Goal: Transaction & Acquisition: Purchase product/service

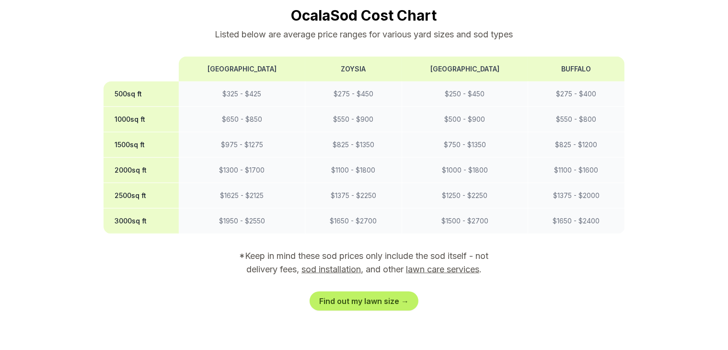
scroll to position [815, 0]
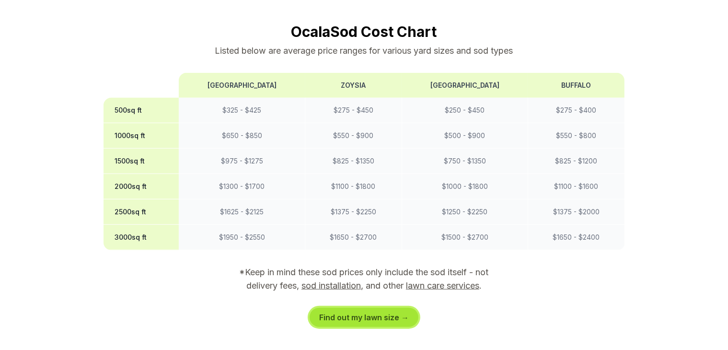
click at [395, 308] on link "Find out my lawn size →" at bounding box center [364, 317] width 109 height 19
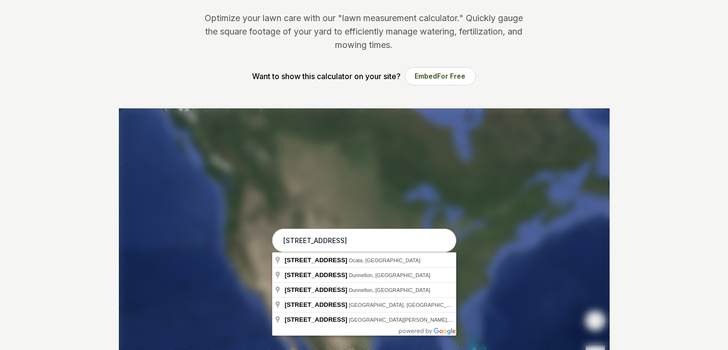
scroll to position [146, 0]
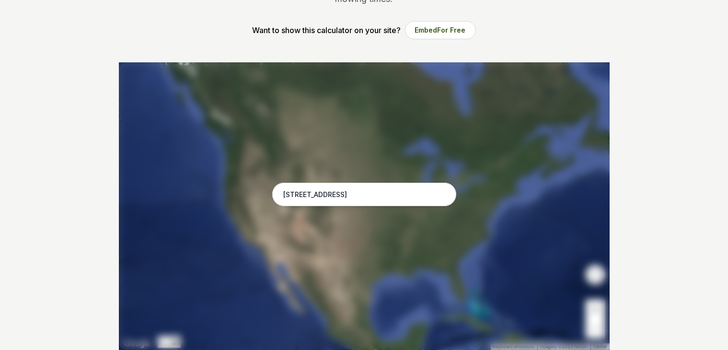
type input "[STREET_ADDRESS]"
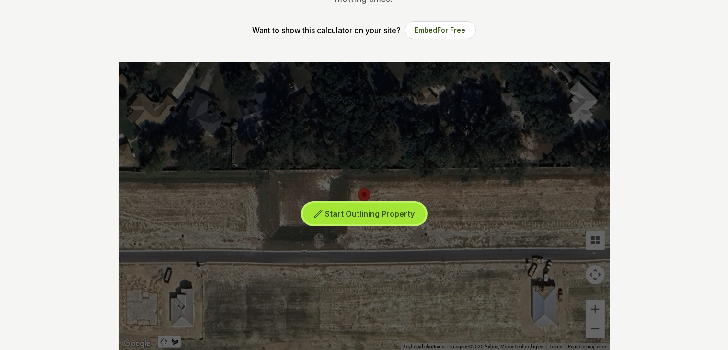
click at [377, 212] on span "Start Outlining Property" at bounding box center [370, 214] width 90 height 10
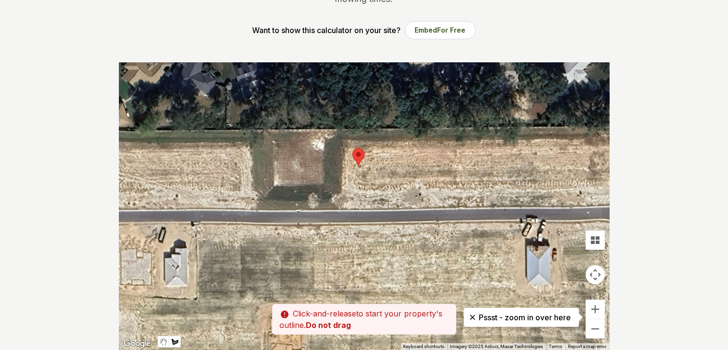
drag, startPoint x: 331, startPoint y: 251, endPoint x: 324, endPoint y: 210, distance: 42.3
click at [324, 210] on div at bounding box center [364, 206] width 491 height 288
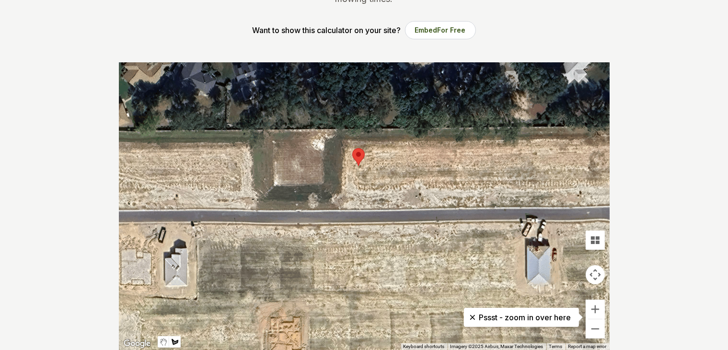
click at [326, 131] on div at bounding box center [364, 206] width 491 height 288
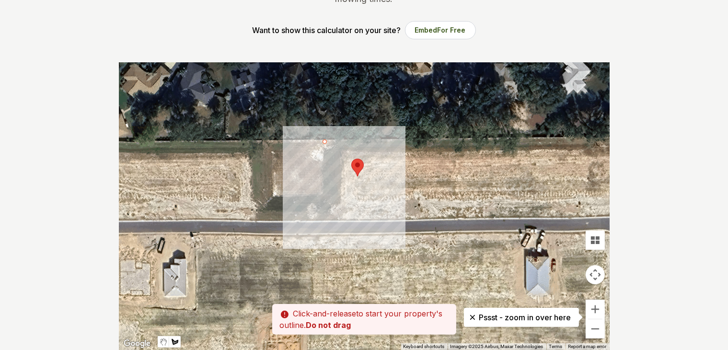
drag, startPoint x: 326, startPoint y: 133, endPoint x: 325, endPoint y: 144, distance: 11.5
click at [325, 144] on div at bounding box center [364, 206] width 491 height 288
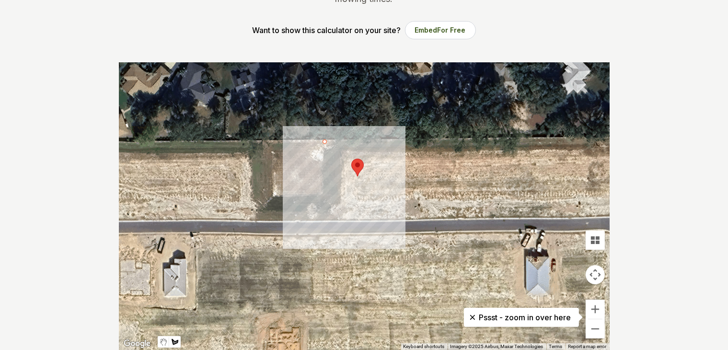
click at [327, 221] on div at bounding box center [364, 206] width 491 height 288
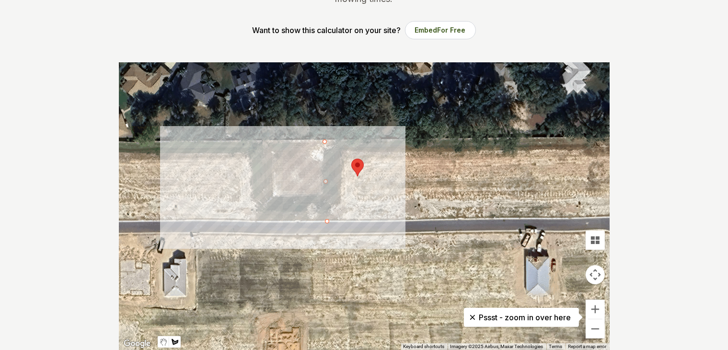
click at [254, 222] on div at bounding box center [364, 206] width 491 height 288
click at [253, 141] on div at bounding box center [364, 206] width 491 height 288
click at [326, 144] on div at bounding box center [364, 206] width 491 height 288
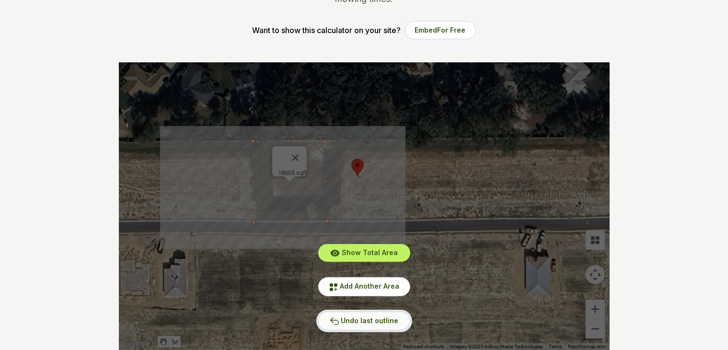
click at [380, 321] on span "Undo last outline" at bounding box center [370, 320] width 58 height 8
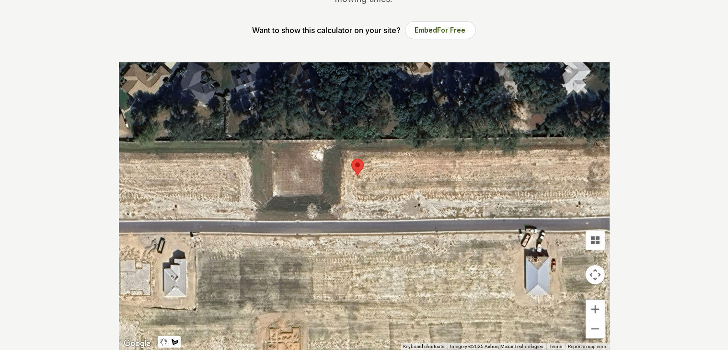
click at [195, 234] on div at bounding box center [364, 206] width 491 height 288
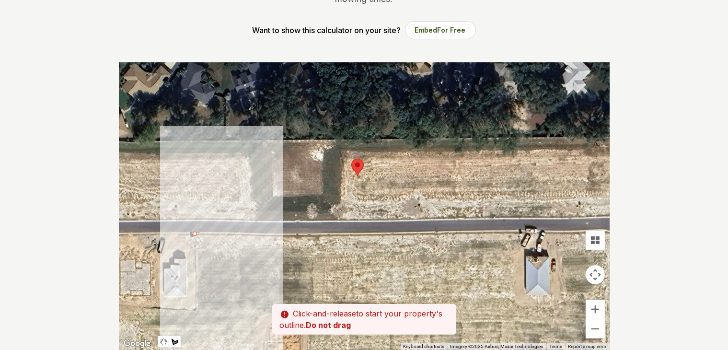
click at [196, 309] on div at bounding box center [364, 206] width 491 height 288
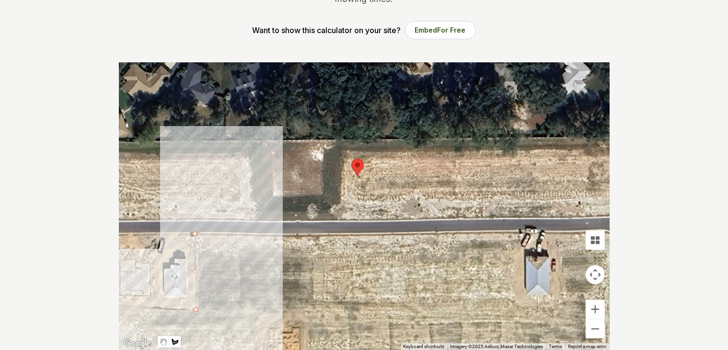
click at [155, 310] on div at bounding box center [364, 206] width 491 height 288
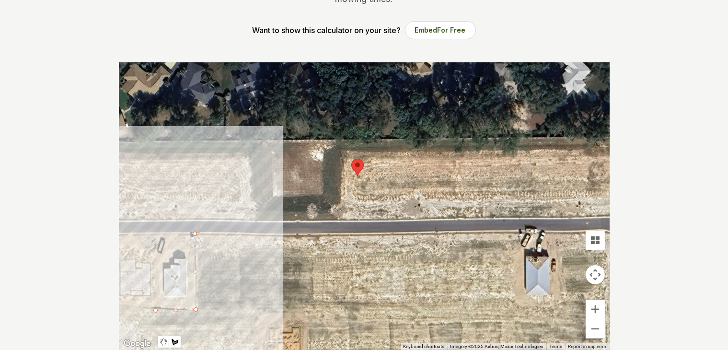
click at [155, 234] on div at bounding box center [364, 206] width 491 height 288
click at [194, 233] on div at bounding box center [364, 206] width 491 height 288
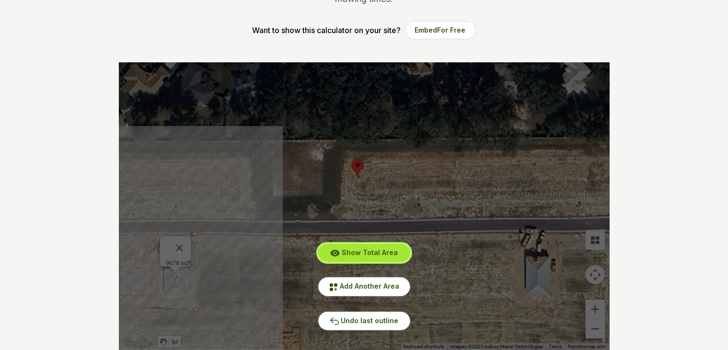
click at [372, 252] on span "Show Total Area" at bounding box center [370, 252] width 56 height 8
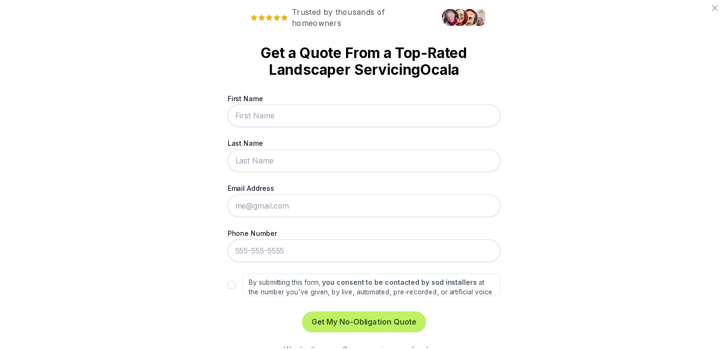
scroll to position [0, 0]
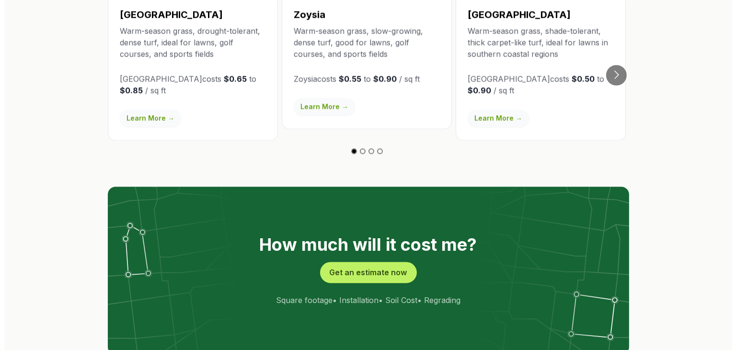
scroll to position [1774, 0]
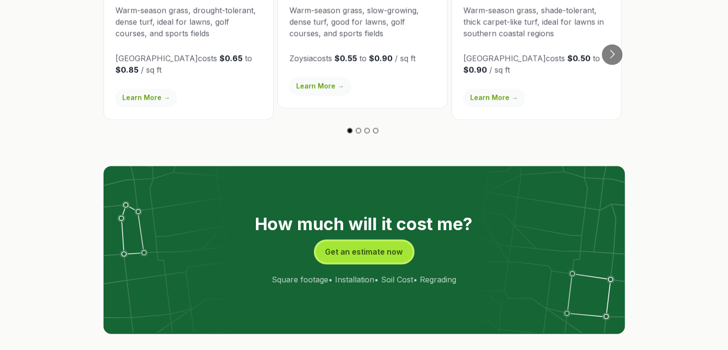
click at [361, 242] on button "Get an estimate now" at bounding box center [364, 252] width 97 height 21
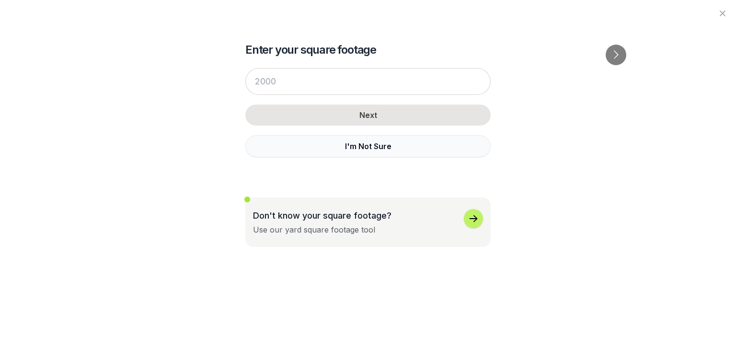
click at [354, 145] on button "I'm Not Sure" at bounding box center [367, 146] width 245 height 22
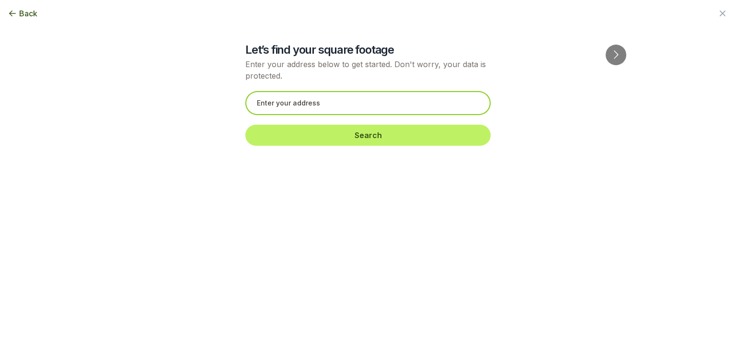
click at [289, 104] on input "text" at bounding box center [367, 103] width 245 height 24
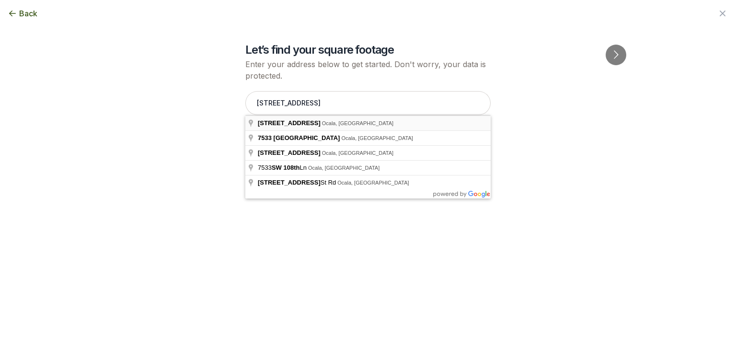
type input "[STREET_ADDRESS]"
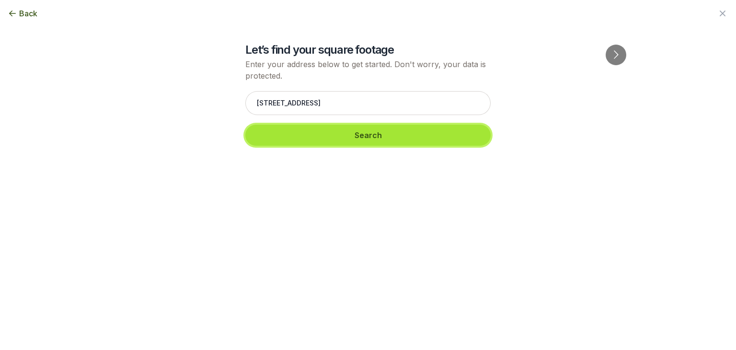
click at [362, 135] on button "Search" at bounding box center [367, 135] width 245 height 21
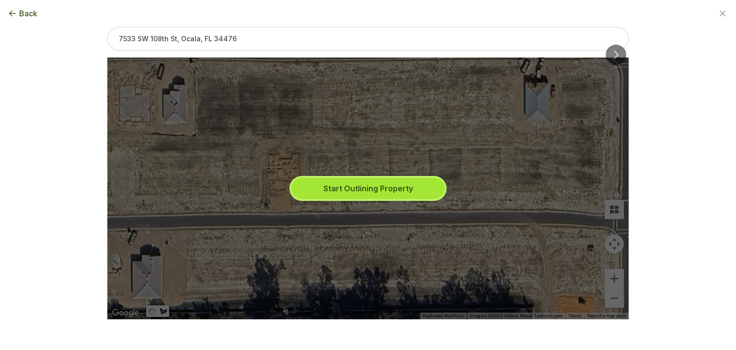
click at [348, 188] on button "Start Outlining Property" at bounding box center [368, 188] width 153 height 21
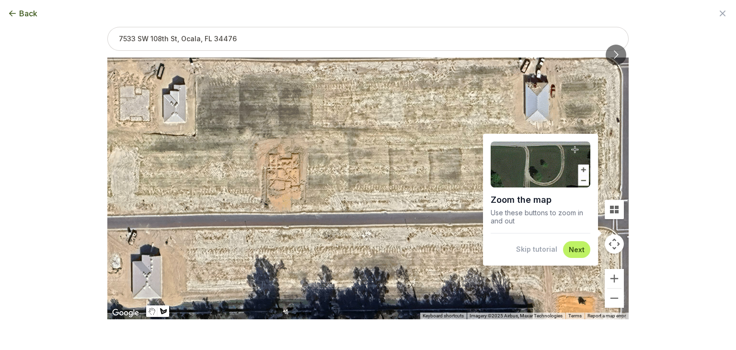
click at [305, 212] on div at bounding box center [368, 189] width 522 height 262
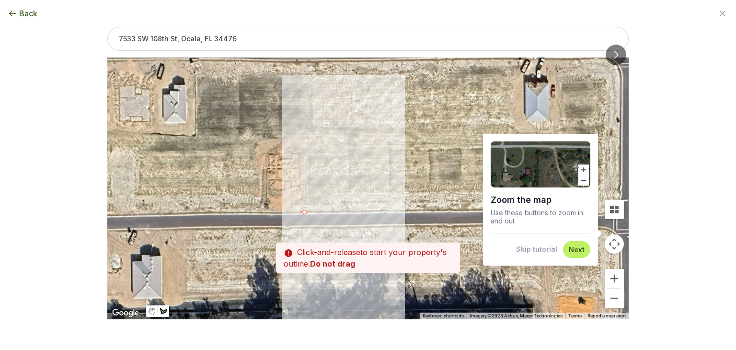
click at [303, 138] on div at bounding box center [368, 189] width 522 height 262
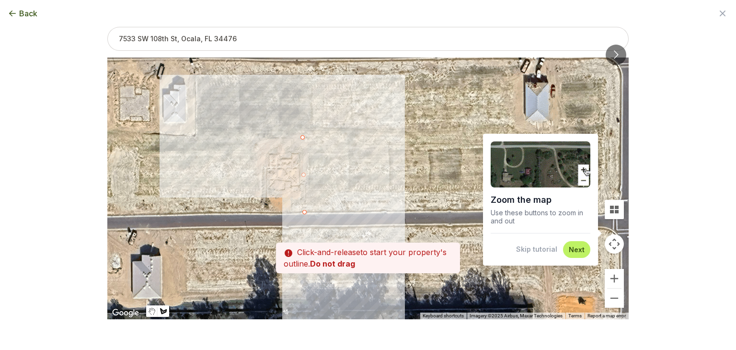
click at [259, 140] on div at bounding box center [368, 189] width 522 height 262
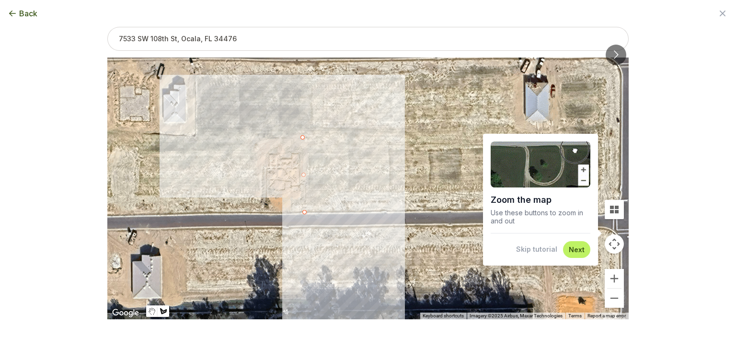
click at [257, 139] on div at bounding box center [368, 189] width 522 height 262
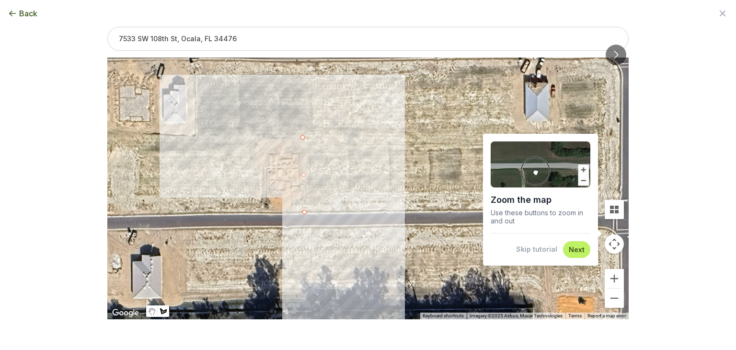
click at [257, 139] on div at bounding box center [368, 189] width 522 height 262
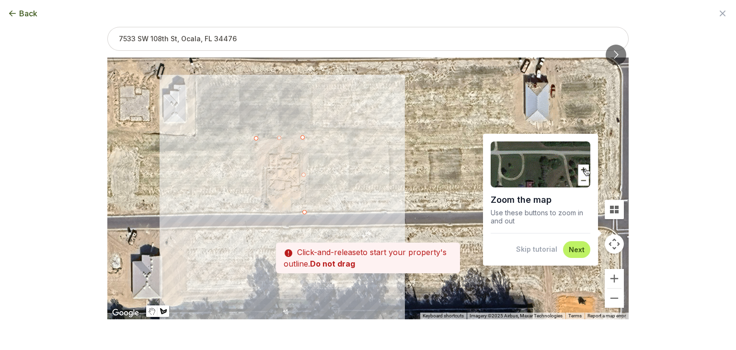
click at [256, 213] on div at bounding box center [368, 189] width 522 height 262
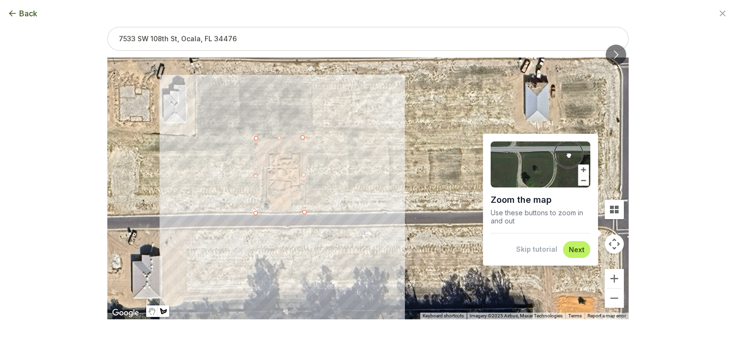
click at [304, 214] on div at bounding box center [368, 189] width 522 height 262
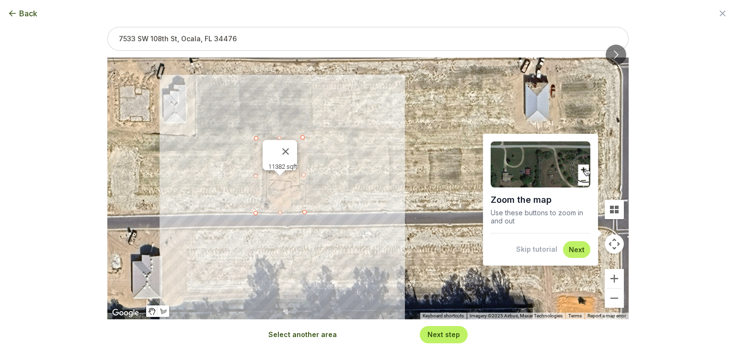
click at [26, 13] on span "Back" at bounding box center [28, 14] width 18 height 12
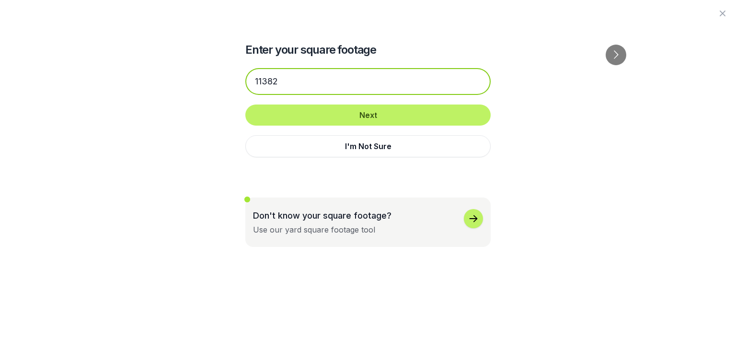
drag, startPoint x: 294, startPoint y: 85, endPoint x: 244, endPoint y: 85, distance: 50.8
click at [244, 85] on div "Enter your square footage 11382 Next I'm Not Sure Don't know your square footag…" at bounding box center [368, 123] width 522 height 247
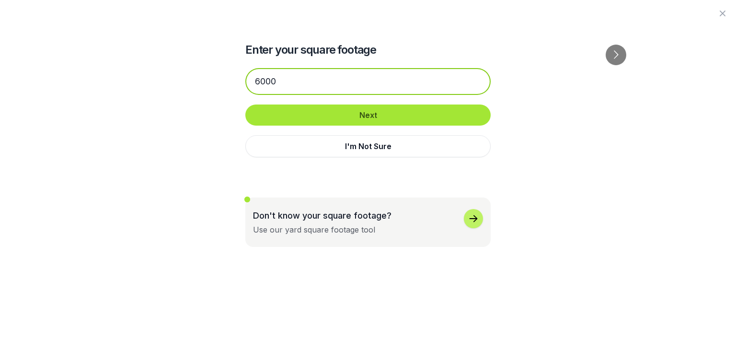
type input "6000"
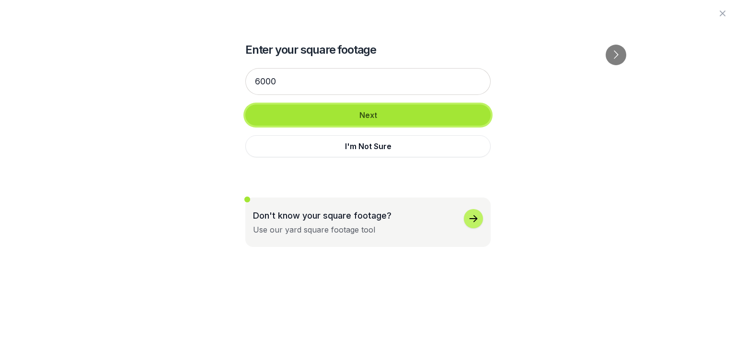
click at [374, 112] on button "Next" at bounding box center [367, 115] width 245 height 21
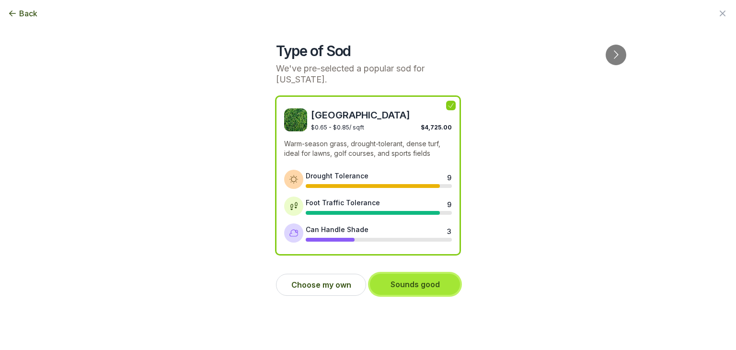
click at [407, 285] on button "Sounds good" at bounding box center [415, 284] width 90 height 21
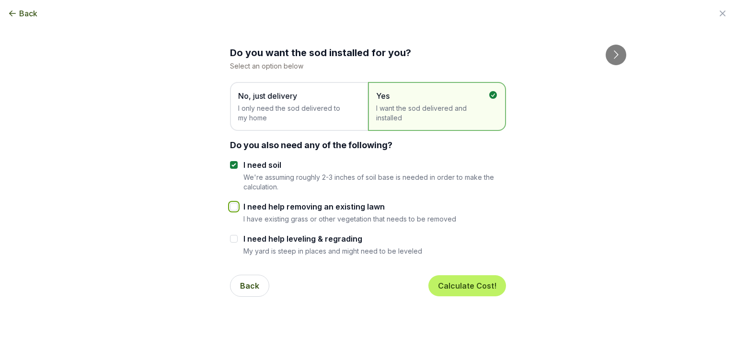
click at [233, 207] on input "I need help removing an existing lawn" at bounding box center [234, 207] width 8 height 8
checkbox input "true"
click at [233, 239] on input "I need help leveling & regrading" at bounding box center [234, 239] width 8 height 8
checkbox input "true"
click at [454, 280] on button "Calculate Cost!" at bounding box center [468, 285] width 78 height 21
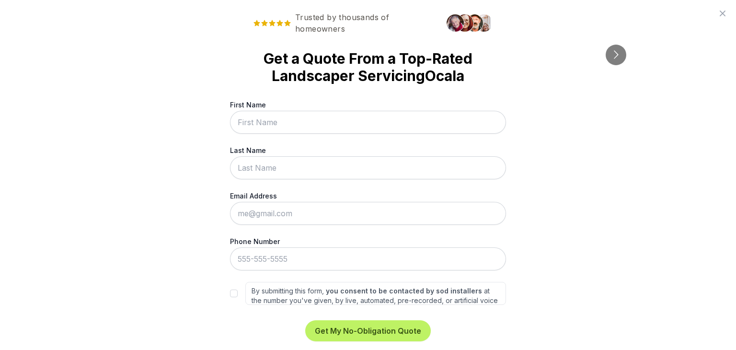
scroll to position [26, 0]
